Goal: Task Accomplishment & Management: Use online tool/utility

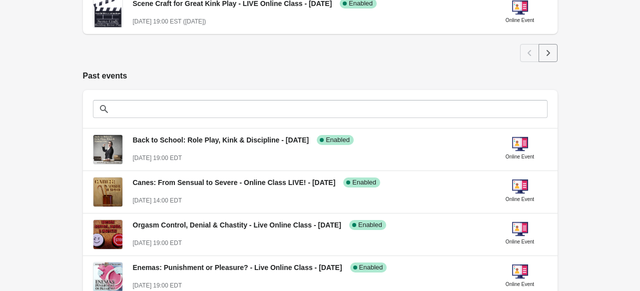
scroll to position [605, 0]
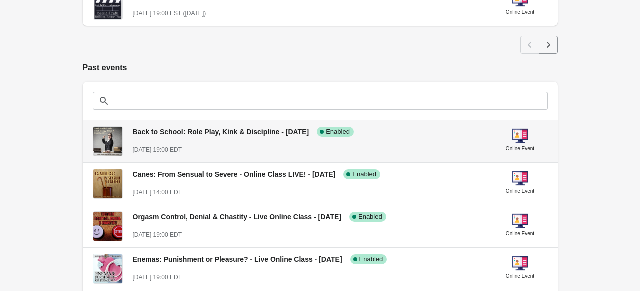
click at [238, 129] on span "Back to School: Role Play, Kink & Discipline - [DATE]" at bounding box center [221, 132] width 176 height 8
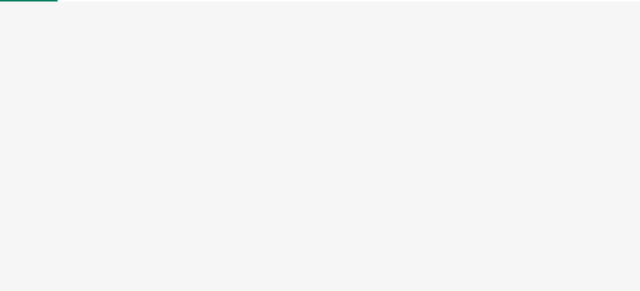
select select "US"
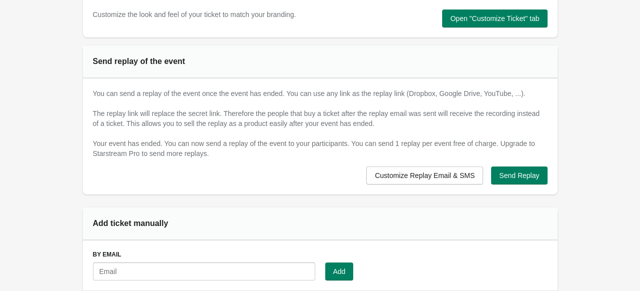
scroll to position [629, 0]
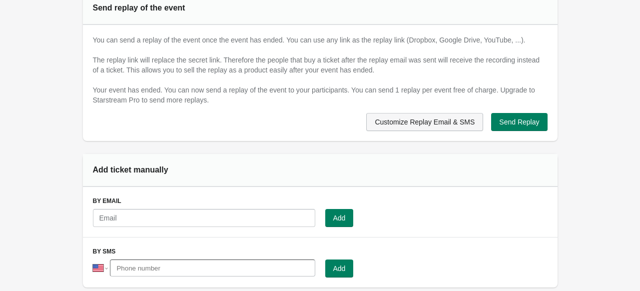
click at [405, 121] on span "Customize Replay Email & SMS" at bounding box center [424, 122] width 100 height 8
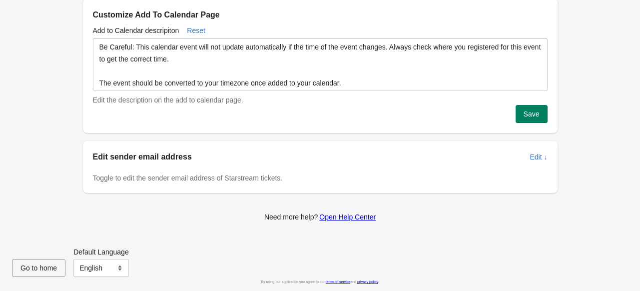
scroll to position [0, 0]
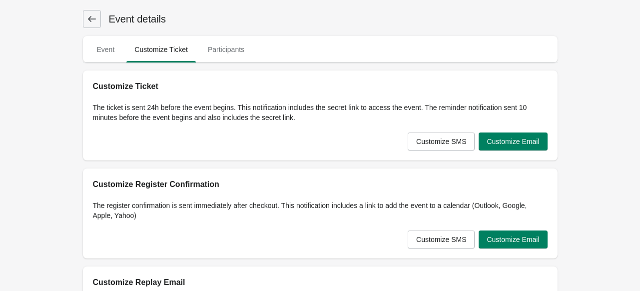
click at [94, 19] on icon at bounding box center [91, 19] width 8 height 6
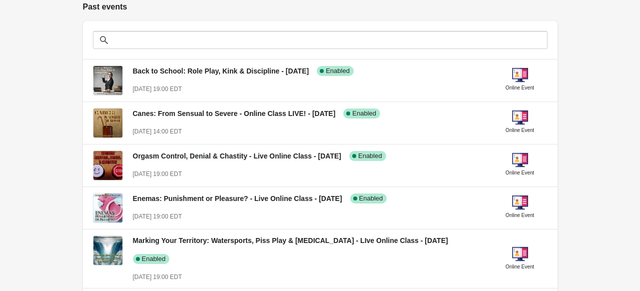
scroll to position [714, 0]
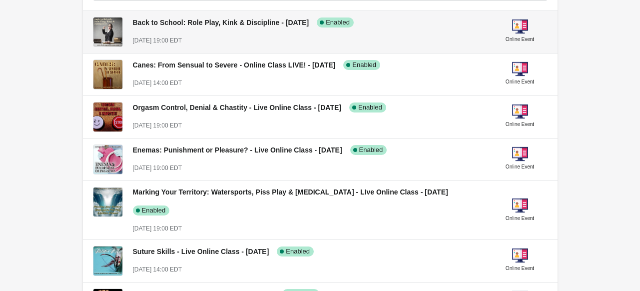
click at [280, 22] on span "Back to School: Role Play, Kink & Discipline - [DATE]" at bounding box center [221, 22] width 176 height 8
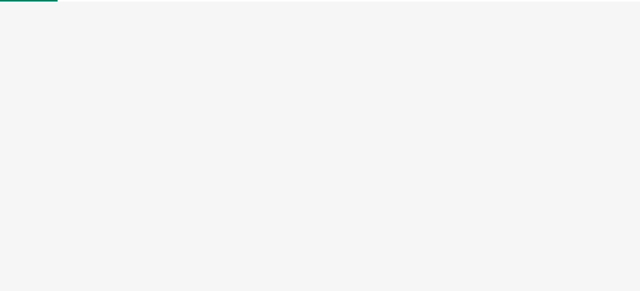
select select "US"
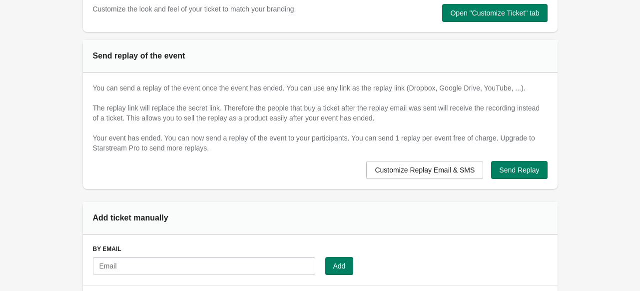
scroll to position [591, 0]
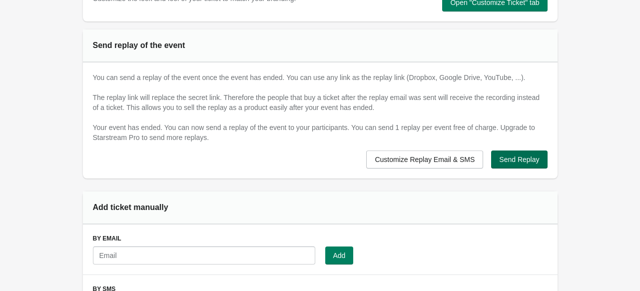
click at [525, 155] on span "Send Replay" at bounding box center [519, 159] width 40 height 8
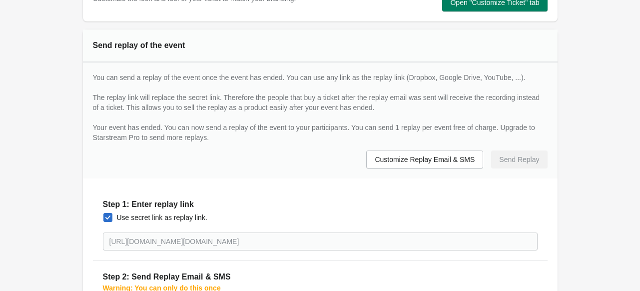
click at [108, 217] on span at bounding box center [107, 217] width 9 height 9
click at [104, 213] on input "Use secret link as replay link." at bounding box center [103, 213] width 0 height 0
checkbox input "false"
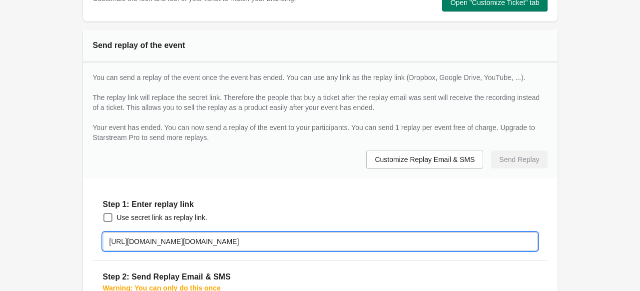
click at [110, 239] on input "[URL][DOMAIN_NAME][DOMAIN_NAME]" at bounding box center [320, 241] width 434 height 18
paste input "[DOMAIN_NAME][URL]"
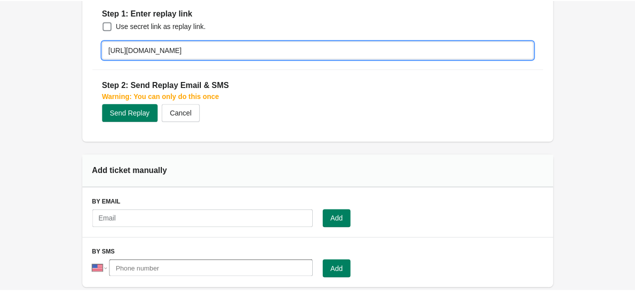
scroll to position [781, 0]
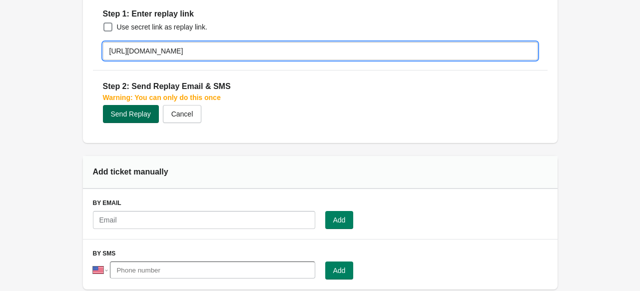
type input "[URL][DOMAIN_NAME]"
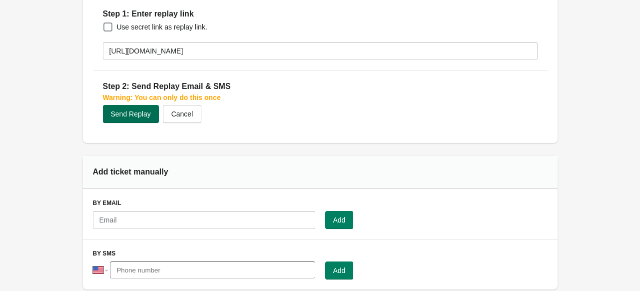
click at [133, 119] on button "Send Replay" at bounding box center [131, 114] width 56 height 18
